Goal: Information Seeking & Learning: Compare options

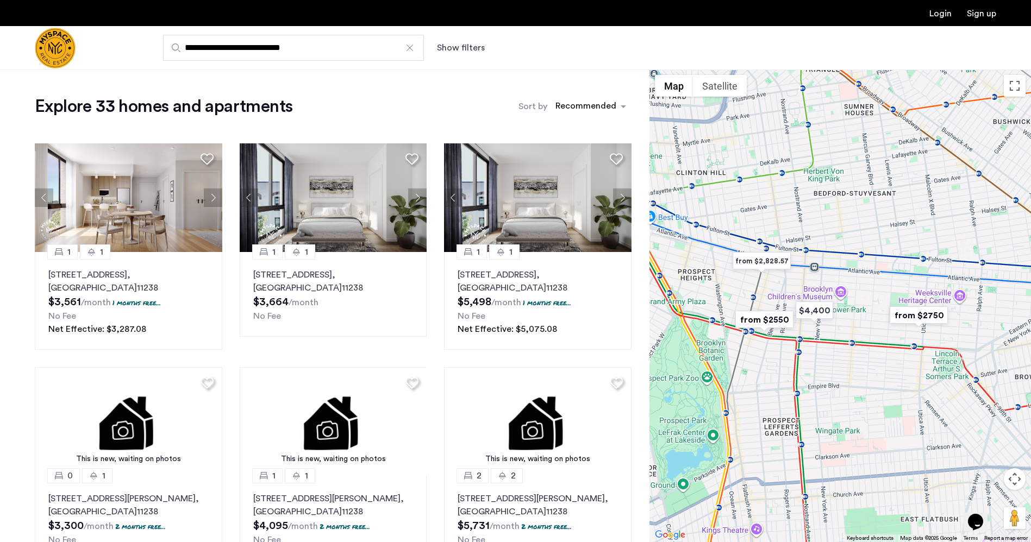
click at [411, 45] on div at bounding box center [409, 47] width 11 height 11
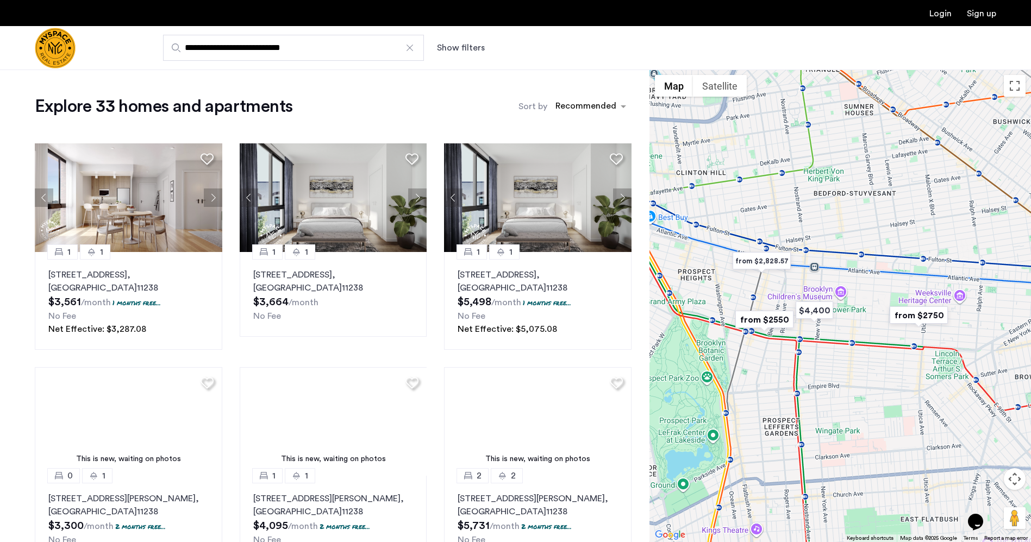
click at [411, 45] on input "**********" at bounding box center [293, 48] width 261 height 26
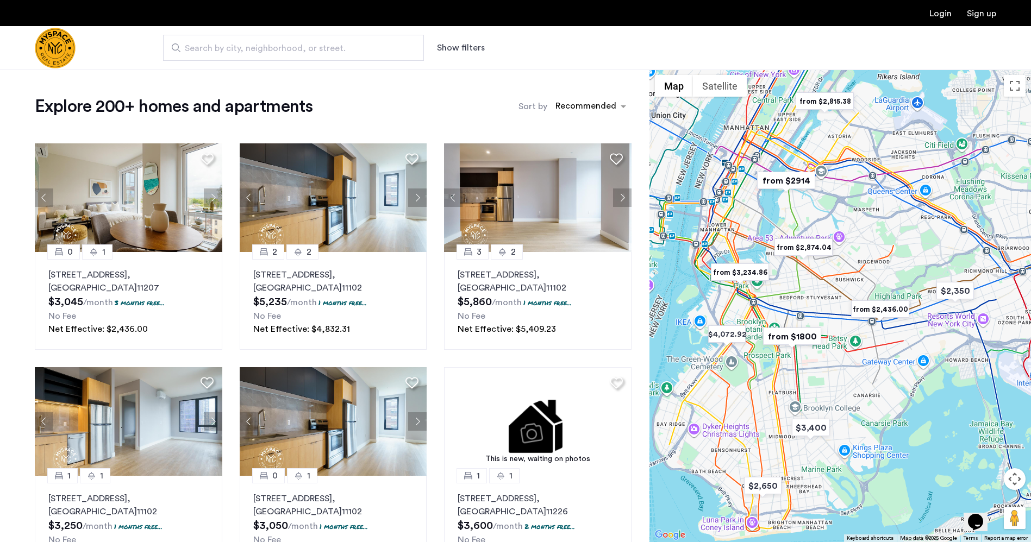
click at [471, 48] on button "Show filters" at bounding box center [461, 47] width 48 height 13
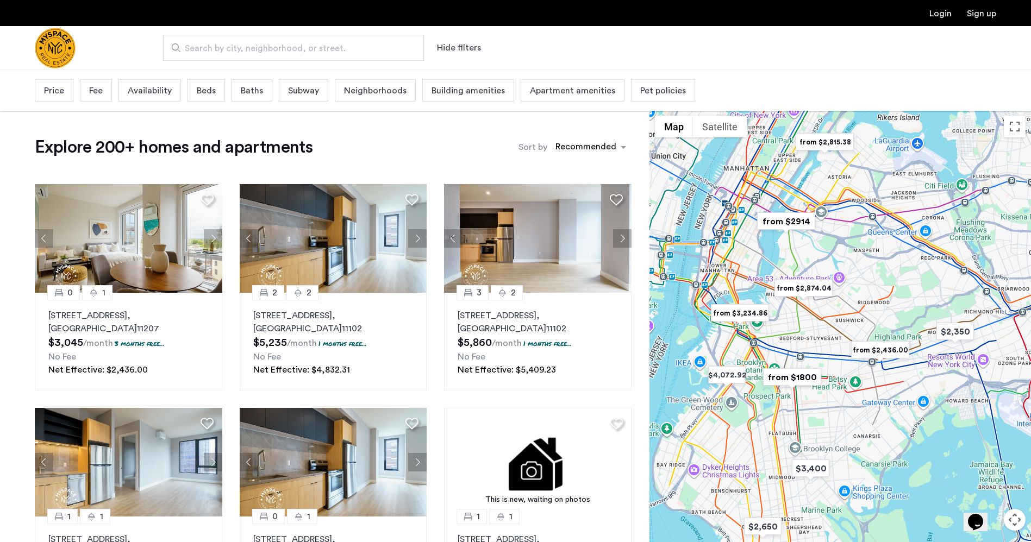
click at [210, 91] on span "Beds" at bounding box center [206, 90] width 19 height 13
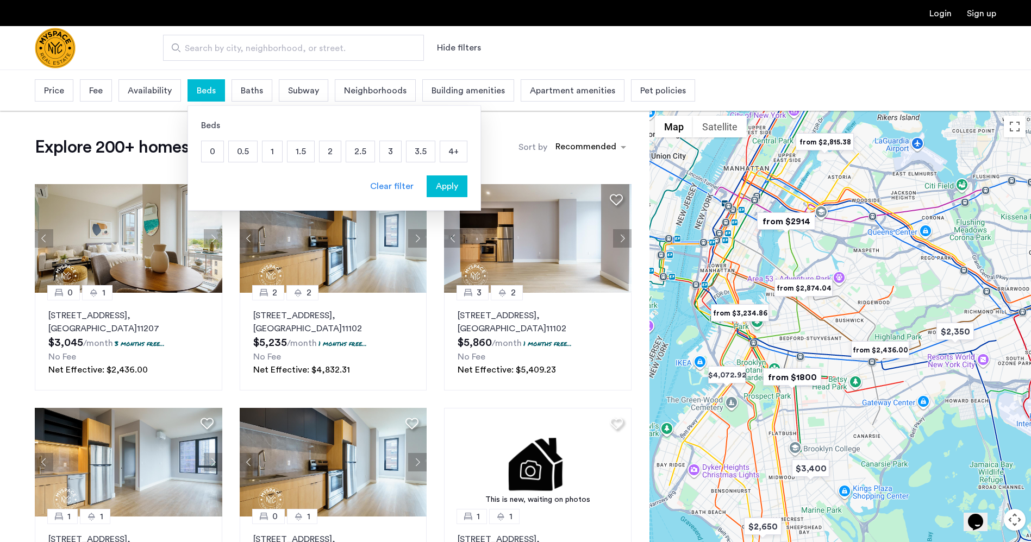
click at [329, 151] on p "2" at bounding box center [330, 151] width 21 height 21
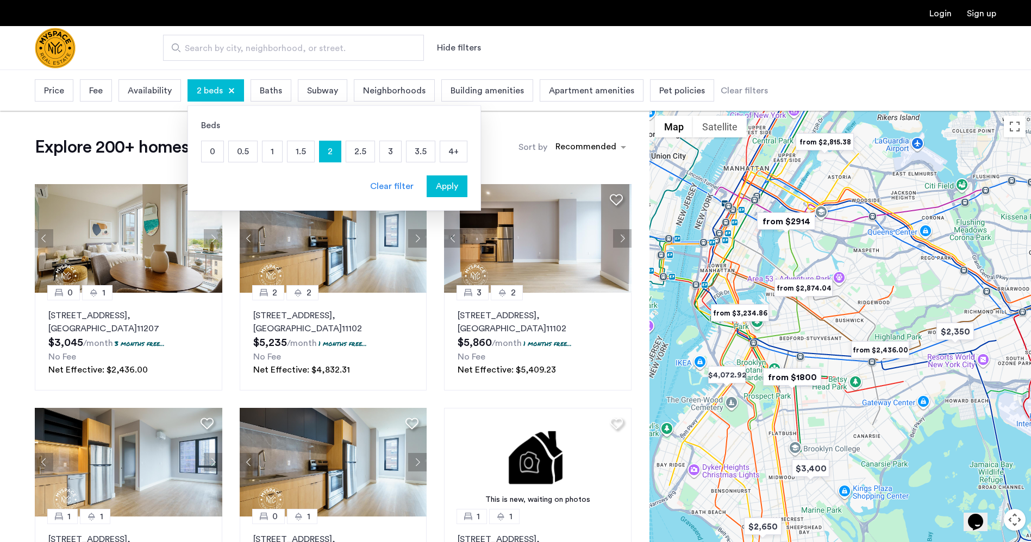
click at [442, 186] on span "Apply" at bounding box center [447, 186] width 22 height 13
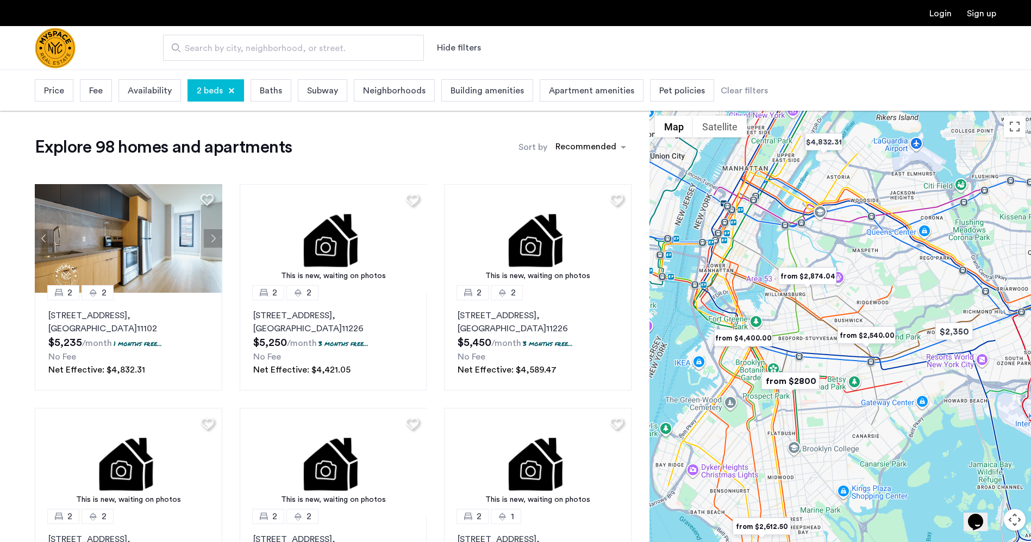
click at [368, 82] on div "Neighborhoods" at bounding box center [394, 90] width 81 height 22
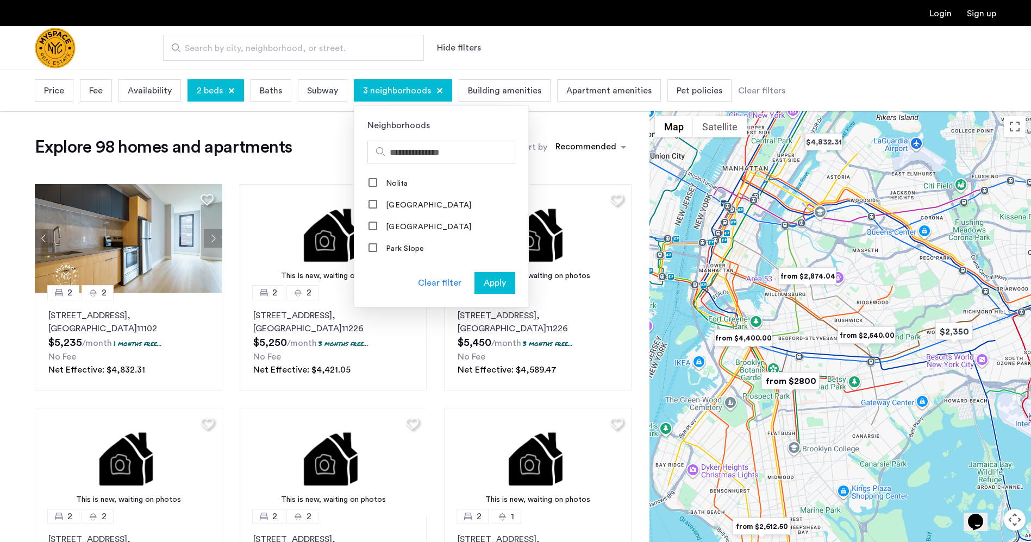
scroll to position [1071, 0]
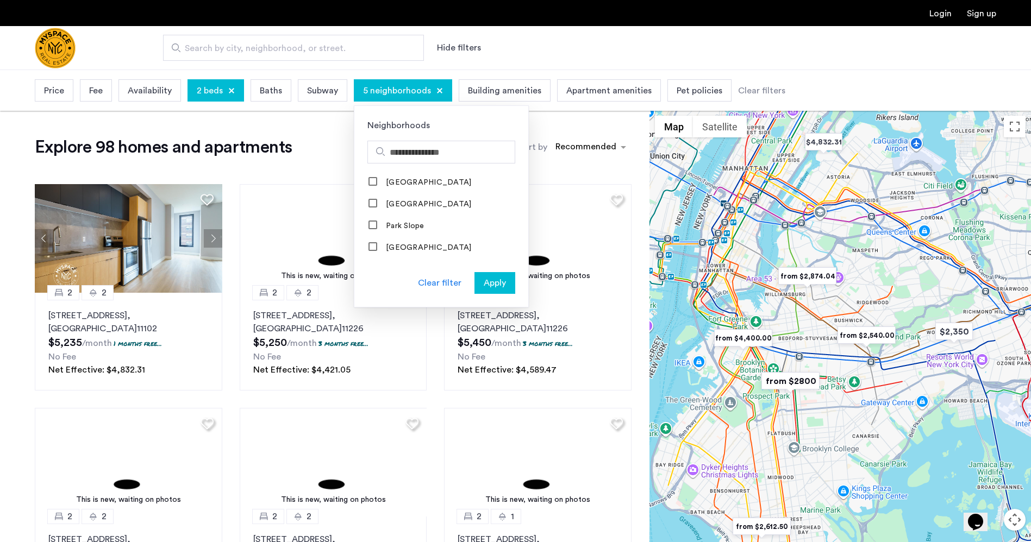
click at [489, 280] on span "Apply" at bounding box center [495, 283] width 22 height 13
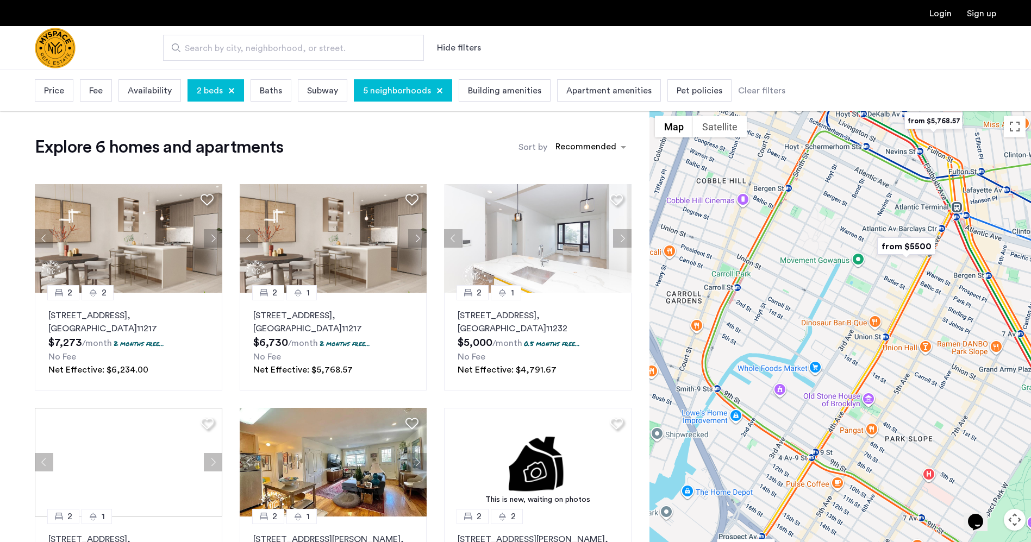
click at [698, 87] on span "Pet policies" at bounding box center [700, 90] width 46 height 13
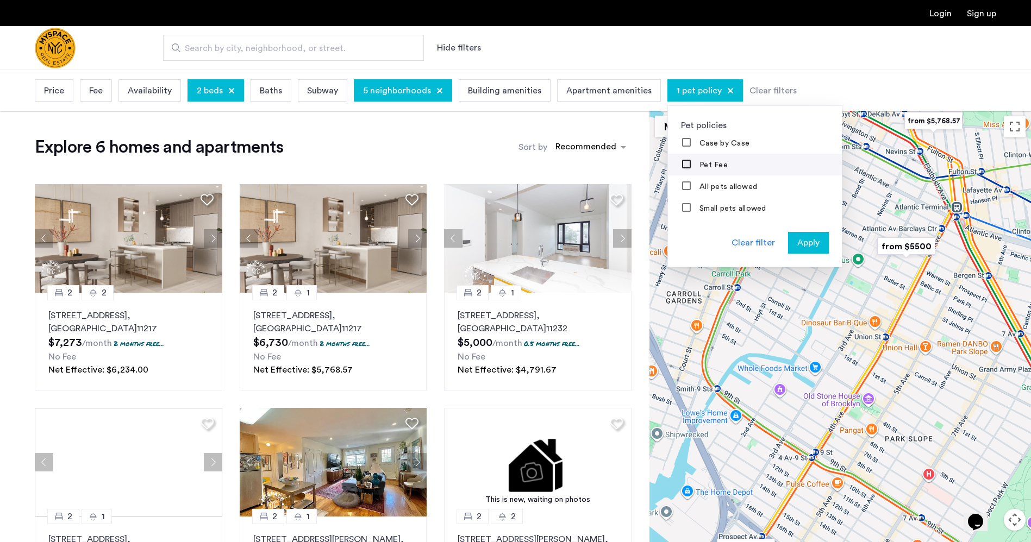
click at [683, 162] on div at bounding box center [687, 165] width 9 height 9
click at [683, 187] on div "All pets allowed" at bounding box center [720, 187] width 76 height 11
click at [804, 241] on span "Apply" at bounding box center [808, 242] width 22 height 13
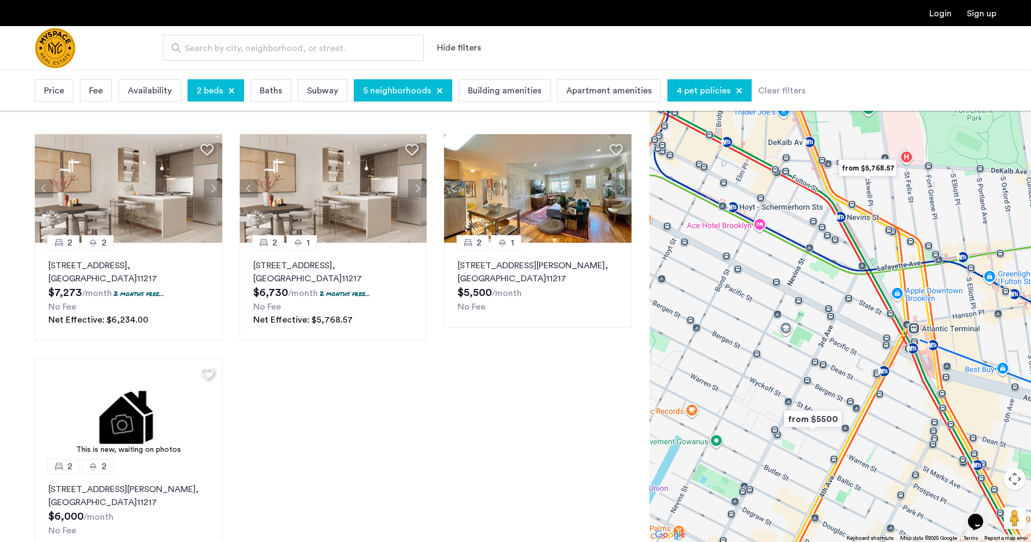
scroll to position [20, 0]
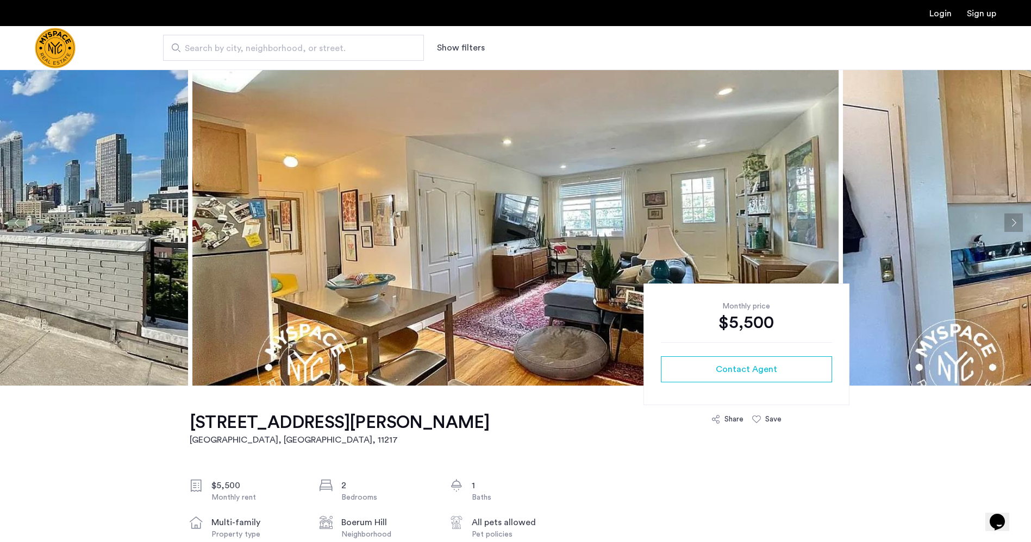
scroll to position [13, 0]
